Goal: Task Accomplishment & Management: Use online tool/utility

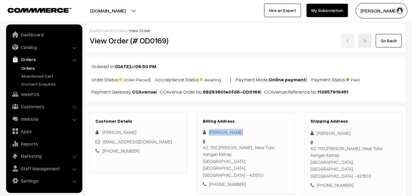
click at [30, 69] on link "Orders" at bounding box center [50, 68] width 60 height 6
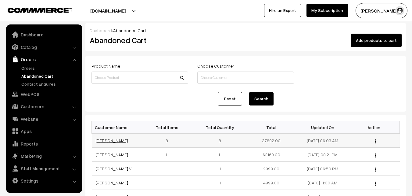
click at [100, 141] on link "[PERSON_NAME]" at bounding box center [112, 140] width 33 height 5
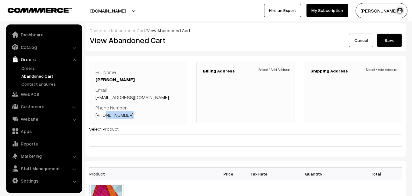
drag, startPoint x: 132, startPoint y: 116, endPoint x: 103, endPoint y: 115, distance: 28.1
click at [103, 115] on p "Phone Number [PHONE_NUMBER]" at bounding box center [138, 111] width 85 height 15
copy link "8925384303"
click at [27, 66] on link "Orders" at bounding box center [50, 68] width 60 height 6
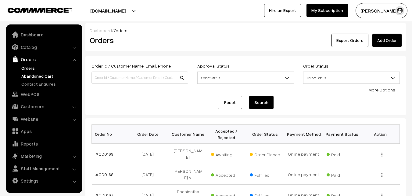
click at [40, 75] on link "Abandoned Cart" at bounding box center [50, 76] width 60 height 6
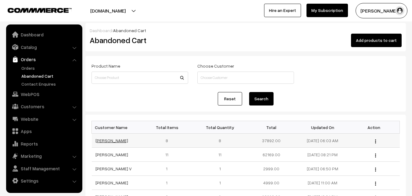
click at [104, 141] on link "Devi Ram" at bounding box center [112, 140] width 33 height 5
